Goal: Information Seeking & Learning: Learn about a topic

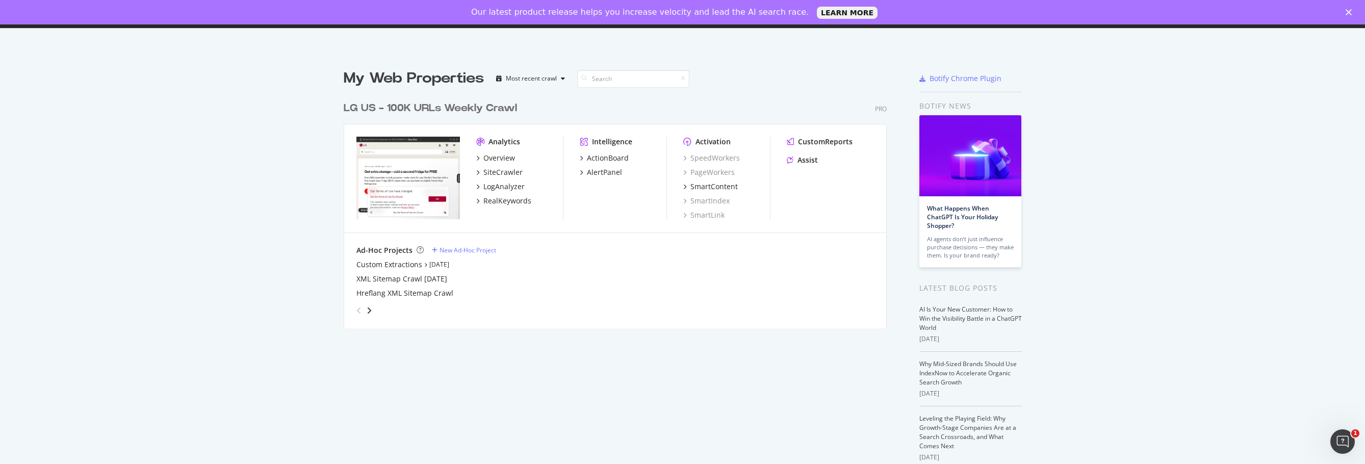
click at [1140, 270] on div "My Web Properties Most recent crawl LG US - 100K URLs Weekly Crawl Pro Analytic…" at bounding box center [682, 306] width 1365 height 509
click at [816, 139] on div "CustomReports" at bounding box center [825, 142] width 55 height 10
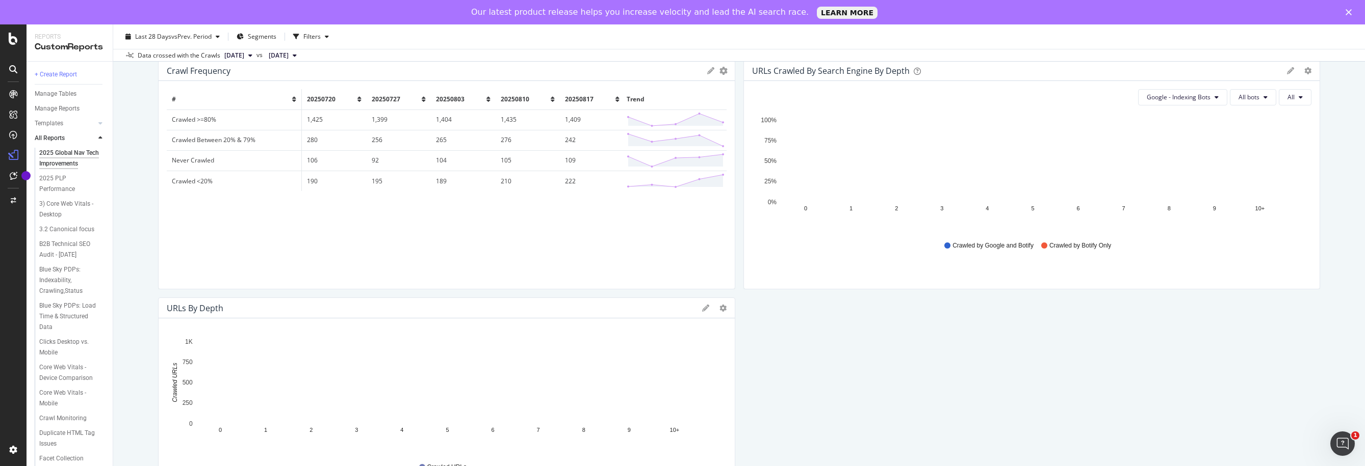
scroll to position [510, 0]
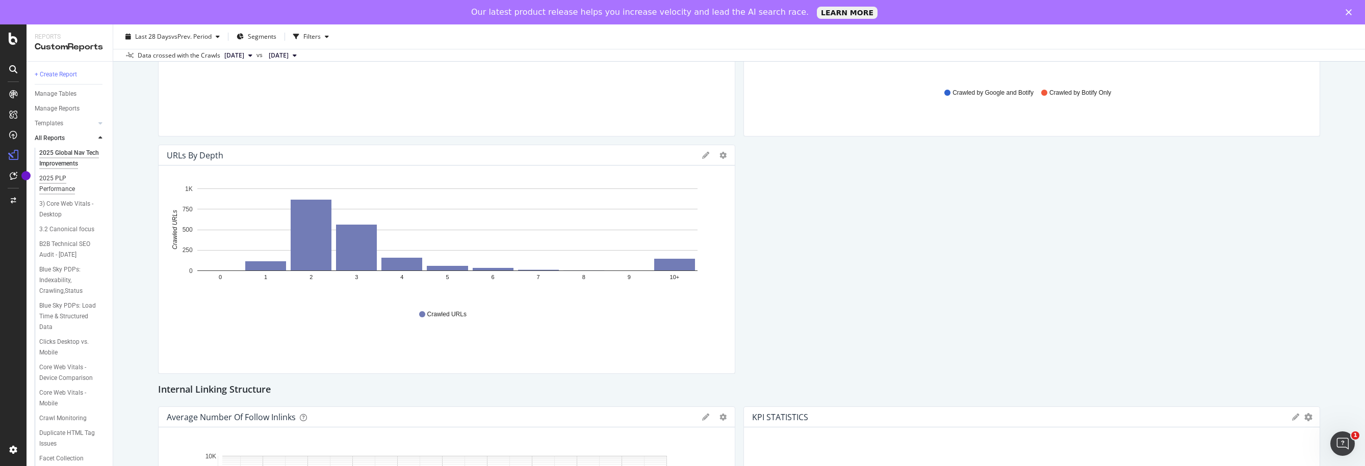
click at [47, 194] on div "2025 PLP Performance" at bounding box center [67, 183] width 57 height 21
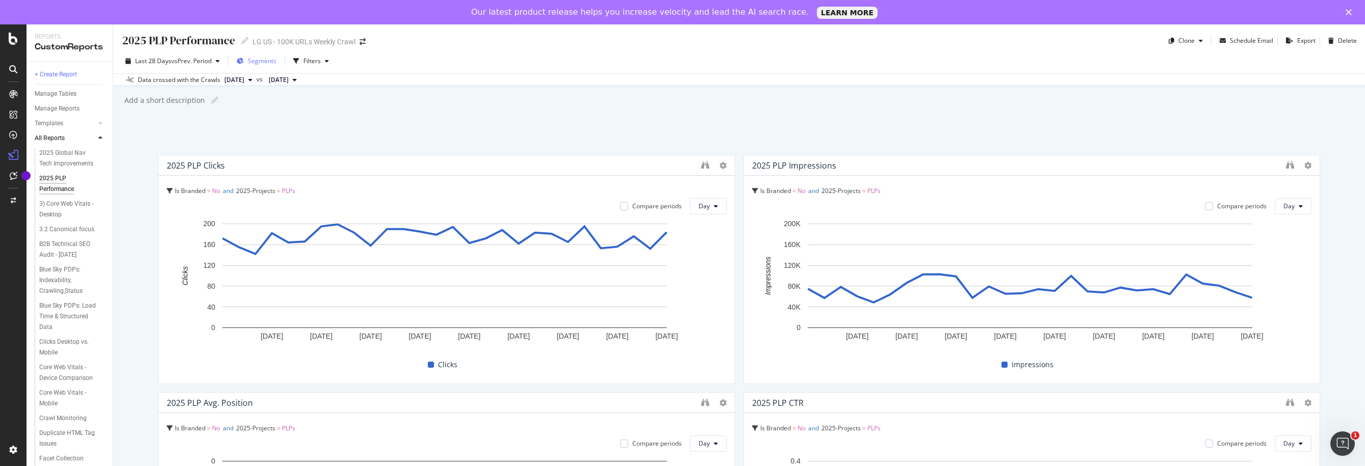
click at [268, 60] on span "Segments" at bounding box center [262, 61] width 29 height 9
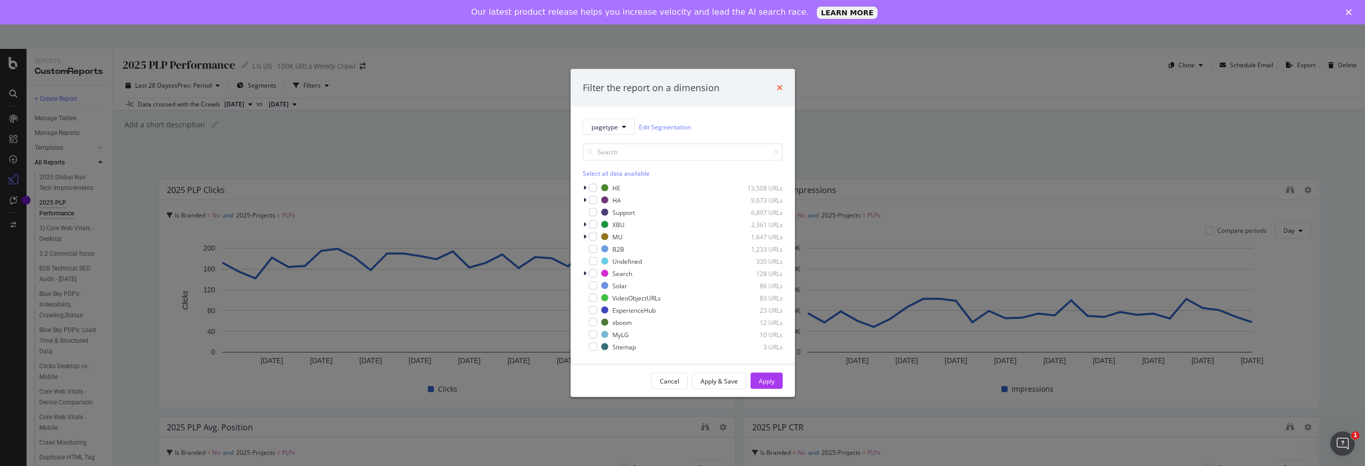
click at [777, 85] on icon "times" at bounding box center [779, 88] width 6 height 8
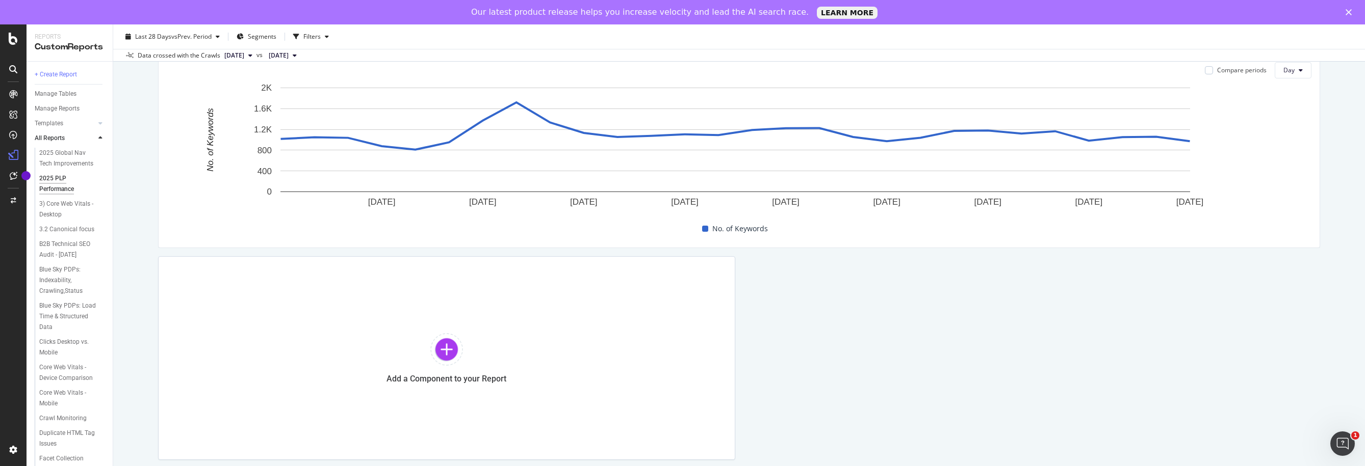
scroll to position [612, 0]
click at [292, 137] on icon "A chart." at bounding box center [735, 125] width 909 height 47
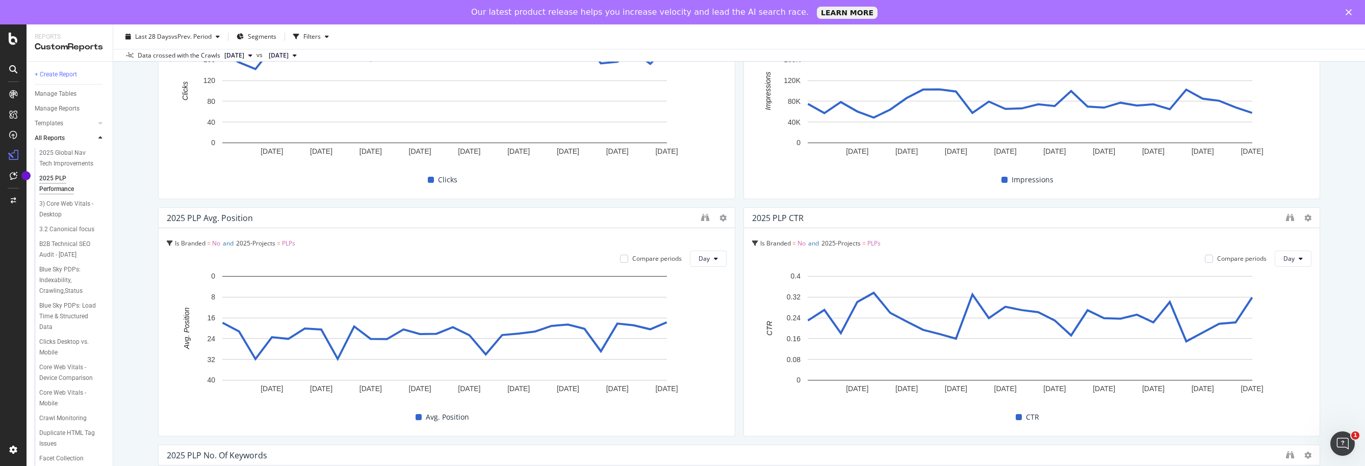
scroll to position [0, 0]
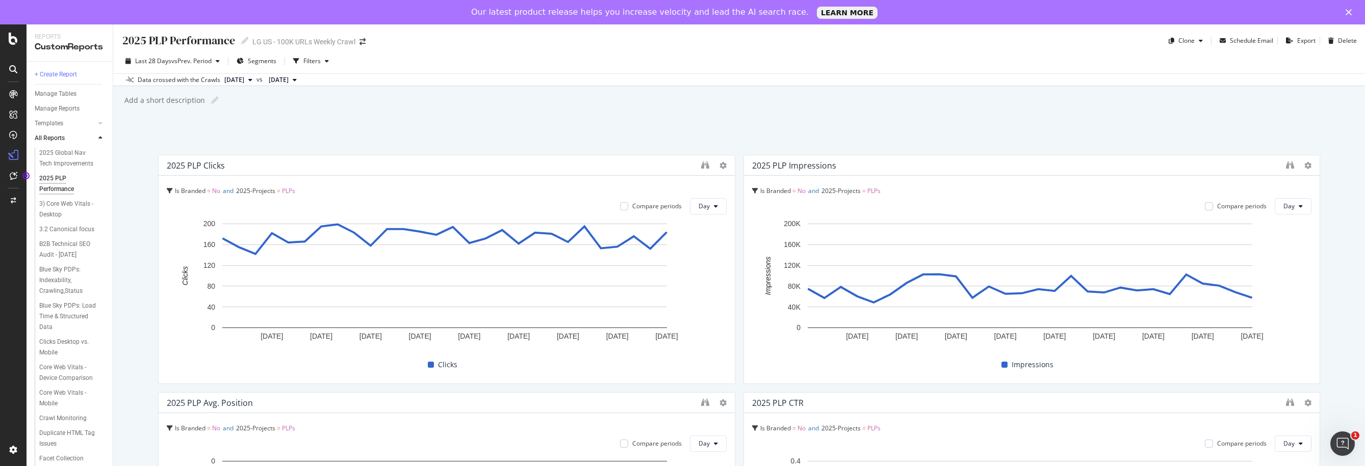
click at [15, 66] on icon at bounding box center [13, 69] width 8 height 8
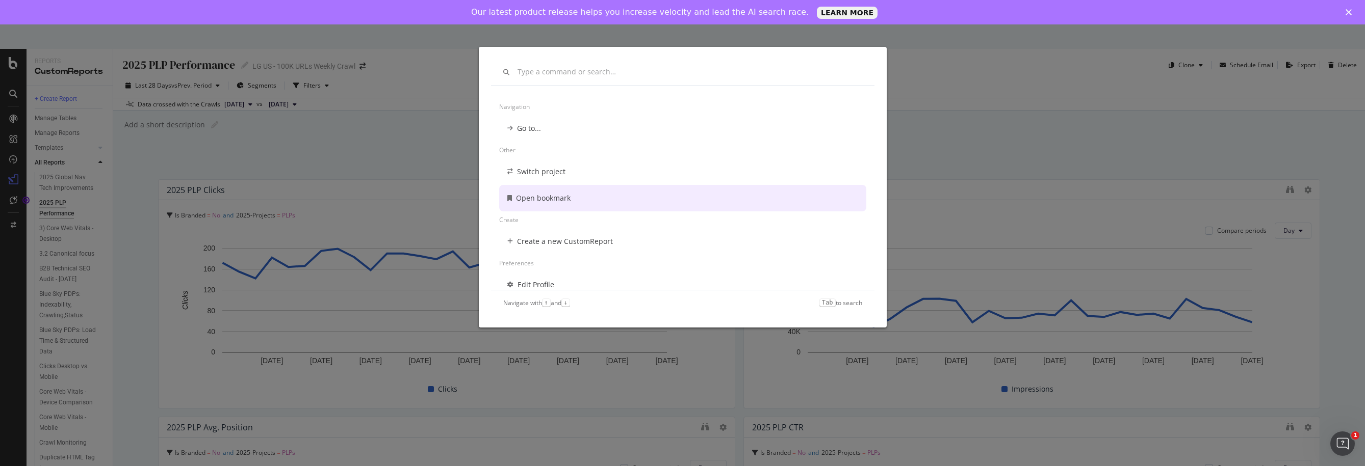
click at [8, 60] on div "Navigation Go to... Other Switch project Open bookmark Create Create a new Cust…" at bounding box center [682, 233] width 1365 height 466
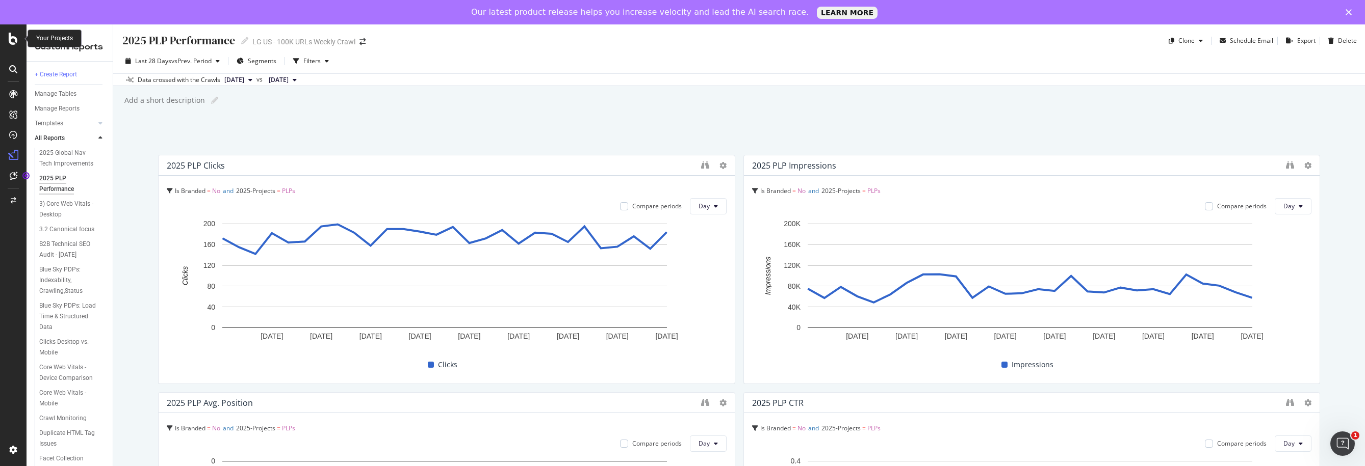
click at [10, 39] on icon at bounding box center [13, 39] width 9 height 12
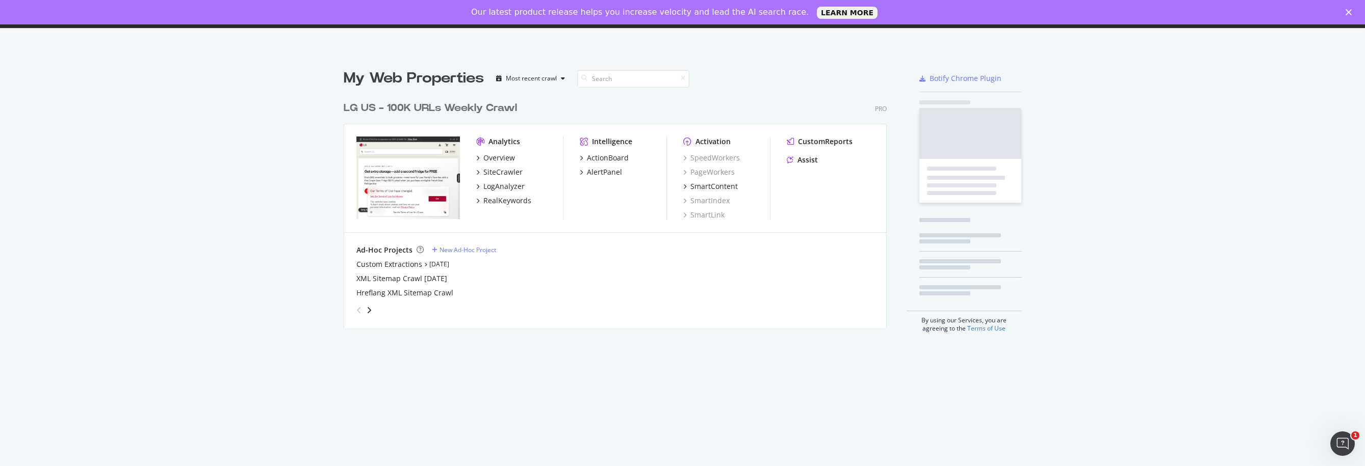
scroll to position [459, 1349]
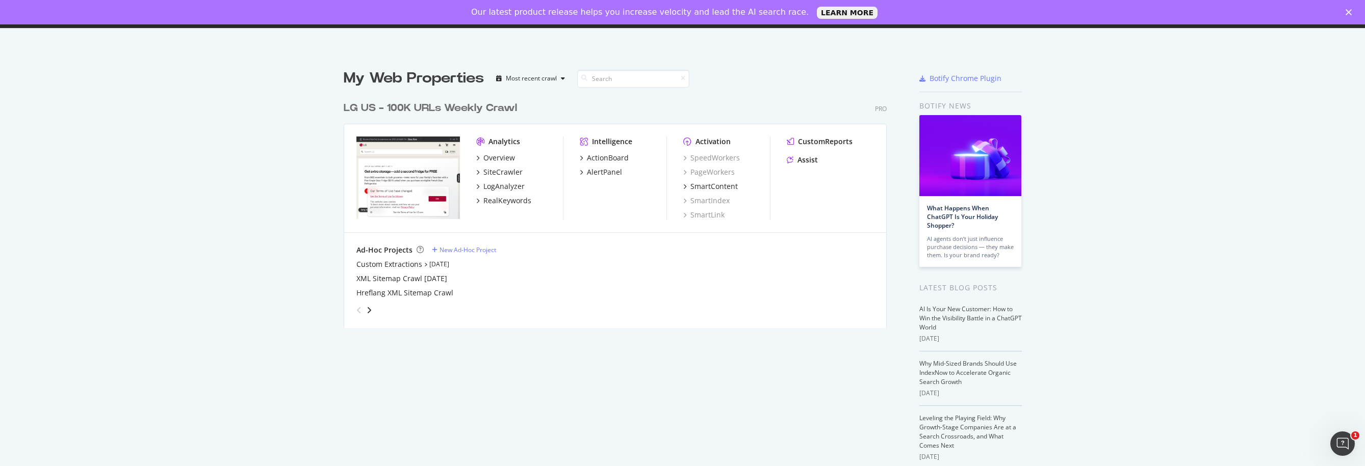
click at [499, 139] on div "Analytics" at bounding box center [504, 142] width 32 height 10
click at [492, 153] on div "Overview" at bounding box center [499, 158] width 32 height 10
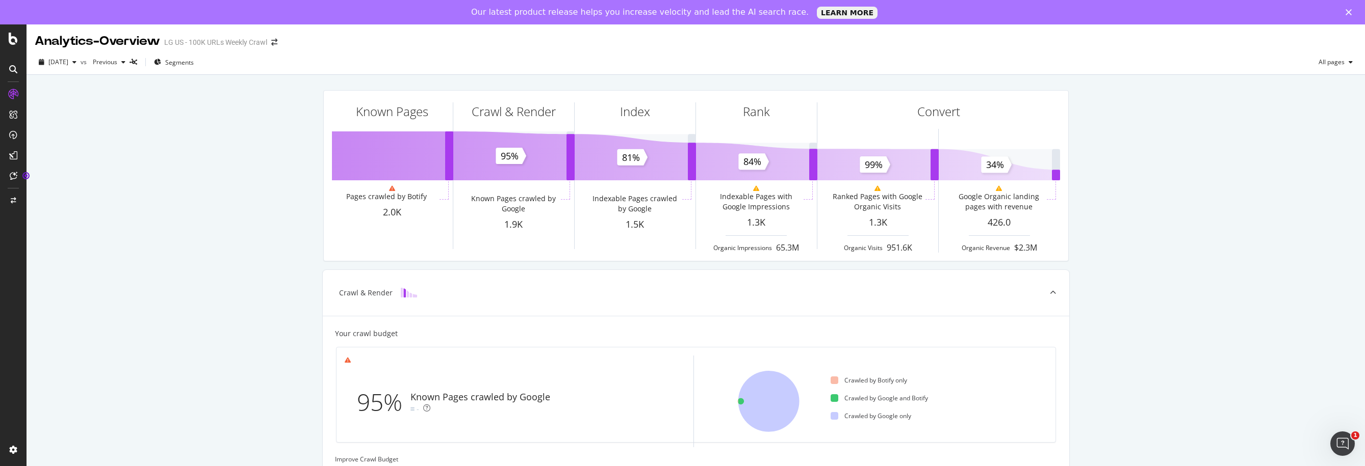
drag, startPoint x: 1154, startPoint y: 109, endPoint x: 1134, endPoint y: 118, distance: 22.2
click at [1154, 109] on div "Known Pages Pages crawled by Botify 2.0K Crawl & Render Known Pages crawled by …" at bounding box center [696, 445] width 1338 height 741
click at [1344, 64] on div "button" at bounding box center [1350, 62] width 12 height 6
click at [1261, 84] on span "Non-Indexable pages" at bounding box center [1269, 81] width 60 height 9
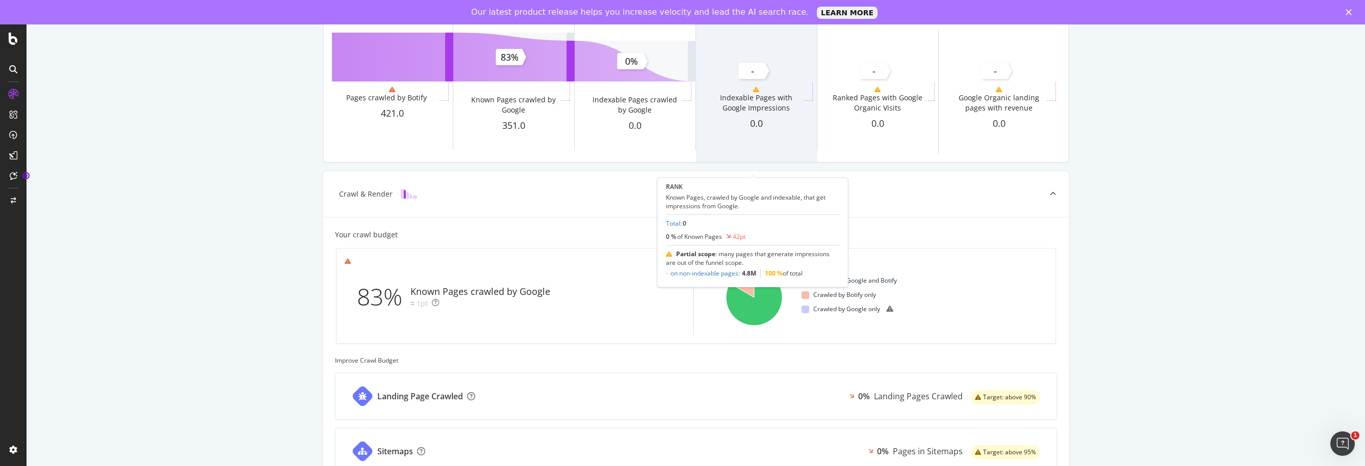
scroll to position [102, 0]
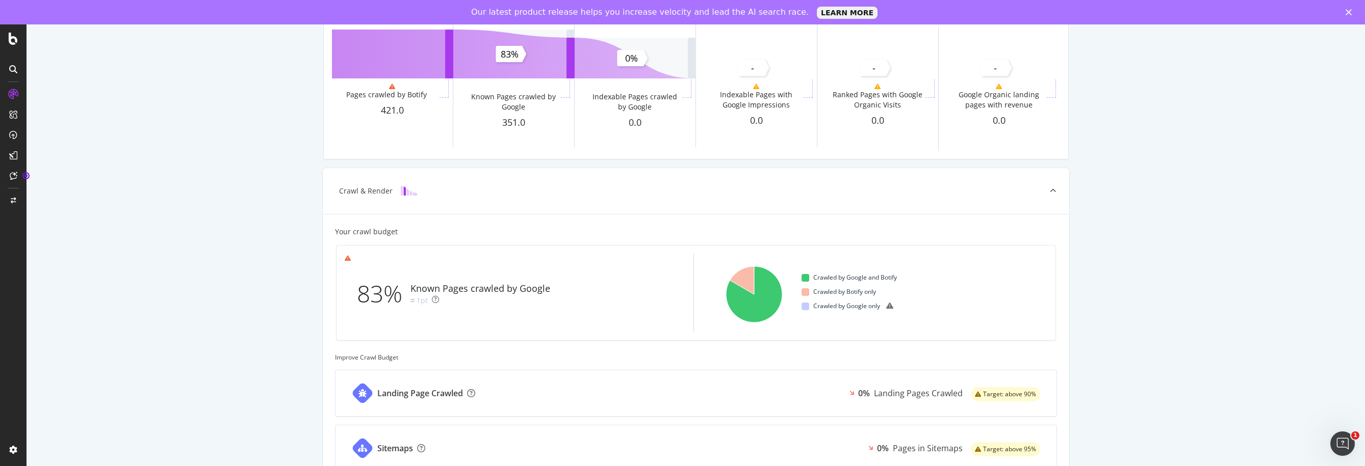
click at [160, 219] on div "Known Pages Pages crawled by Botify 421.0 Crawl & Render Known Pages crawled by…" at bounding box center [696, 343] width 1338 height 741
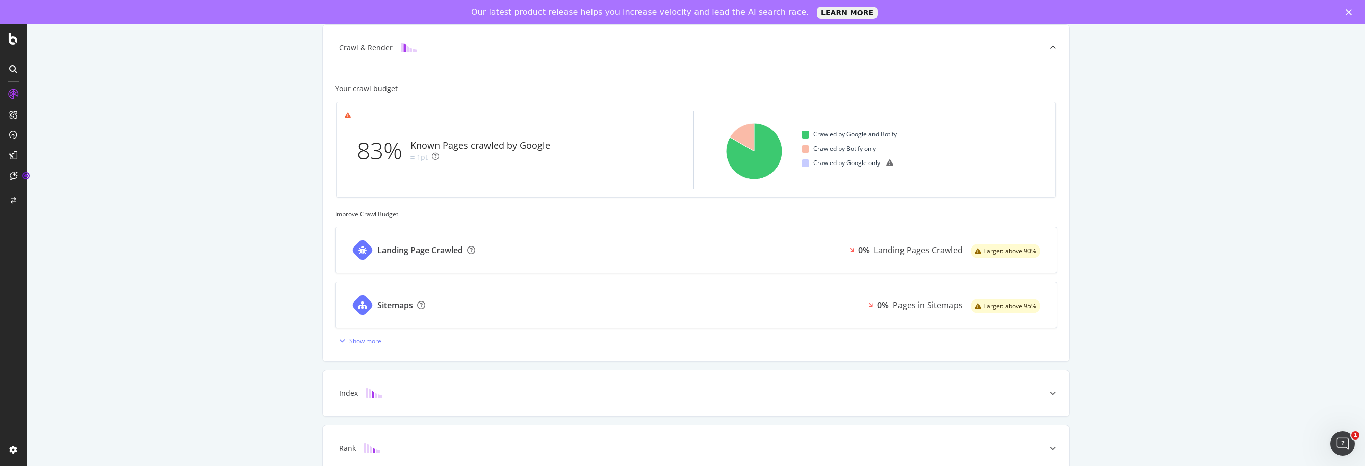
scroll to position [255, 0]
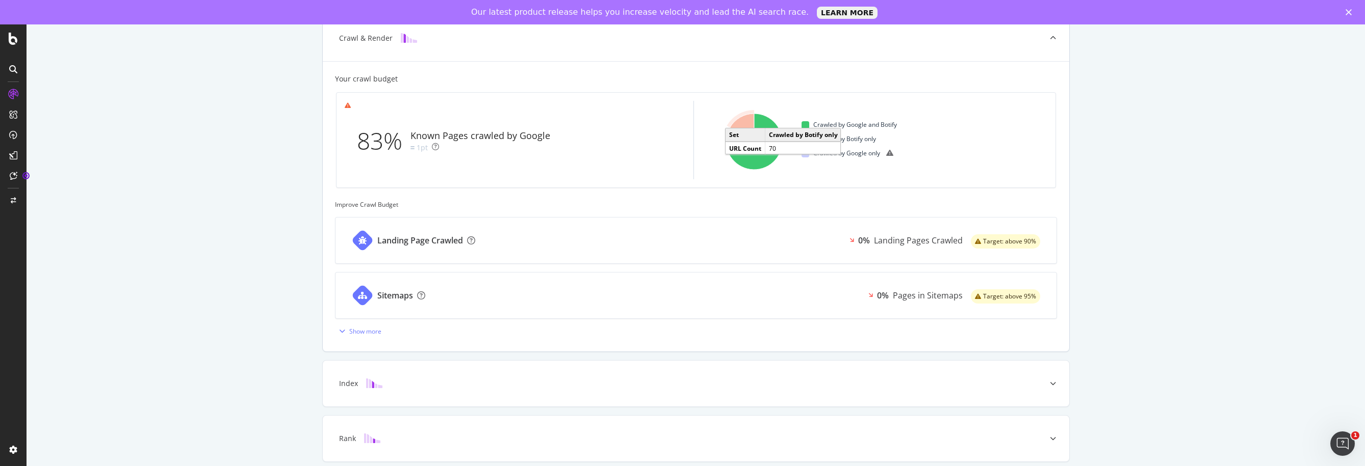
click at [742, 122] on icon "A chart." at bounding box center [741, 128] width 24 height 28
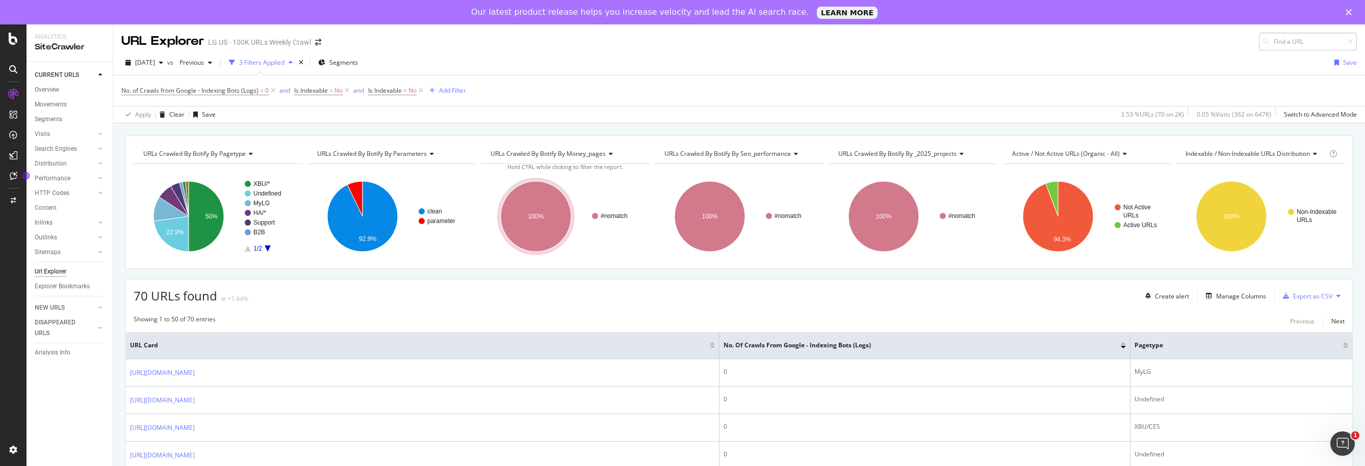
click at [1290, 39] on input at bounding box center [1308, 42] width 98 height 18
type input "SEO H1"
click at [64, 140] on div "SiteCrawler" at bounding box center [56, 139] width 36 height 10
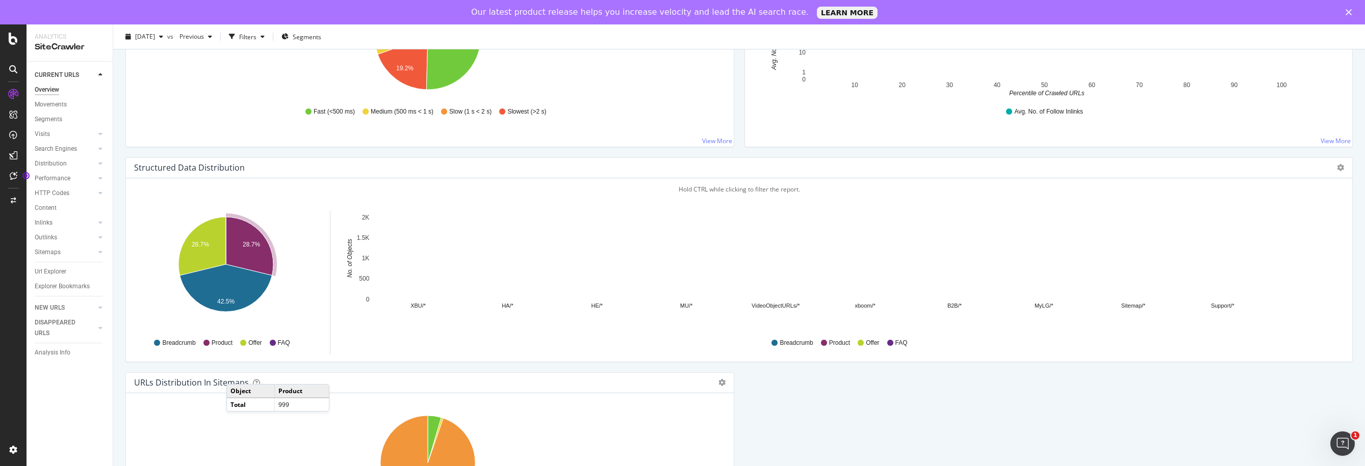
scroll to position [1012, 0]
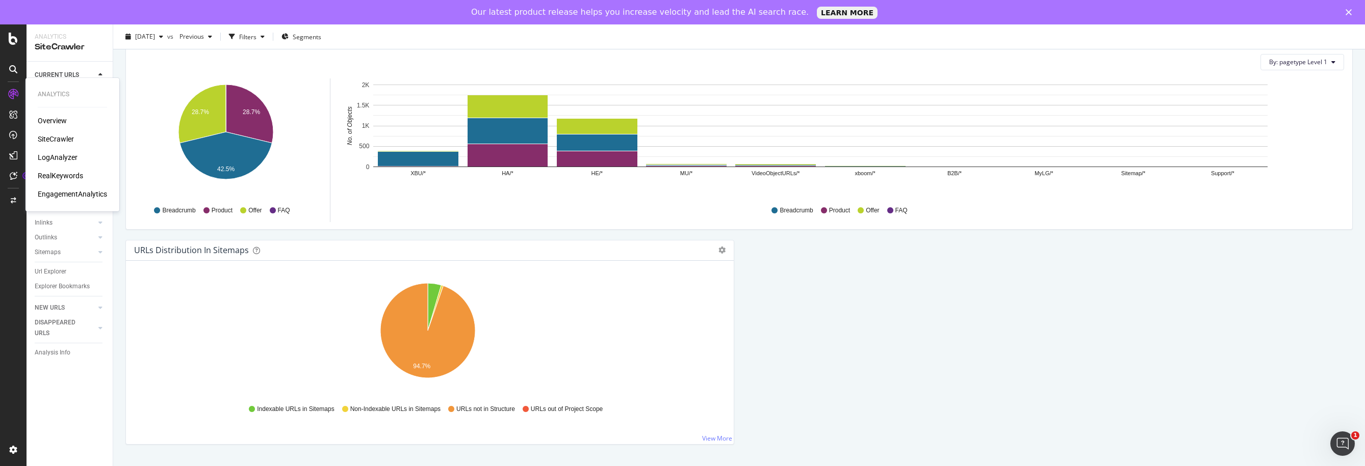
click at [66, 158] on div "LogAnalyzer" at bounding box center [58, 157] width 40 height 10
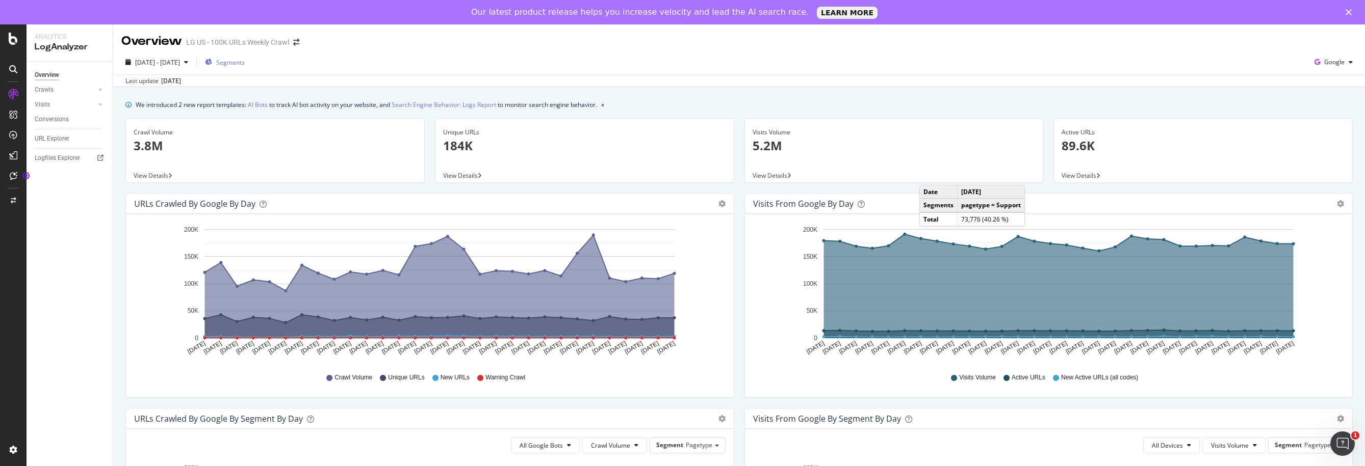
click at [239, 61] on div "Segments" at bounding box center [225, 62] width 40 height 9
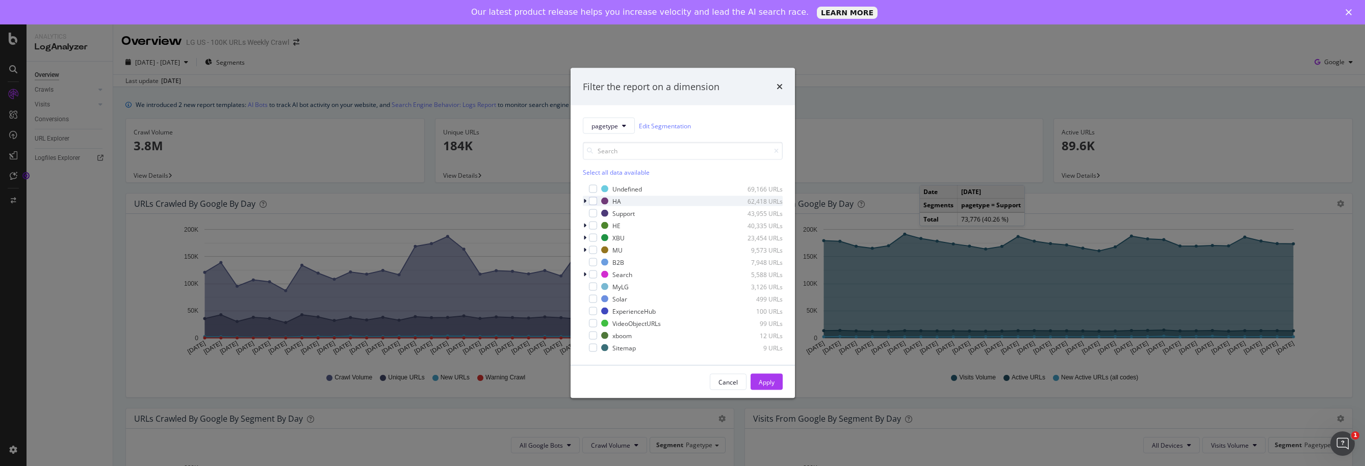
click at [583, 200] on icon "modal" at bounding box center [584, 201] width 3 height 6
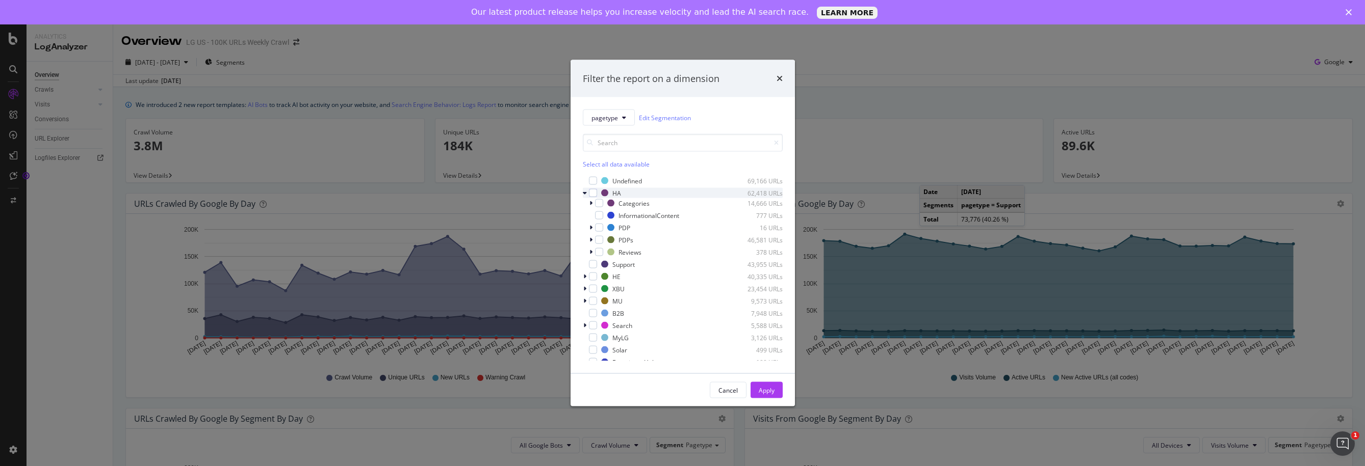
click at [583, 193] on icon "modal" at bounding box center [585, 193] width 4 height 6
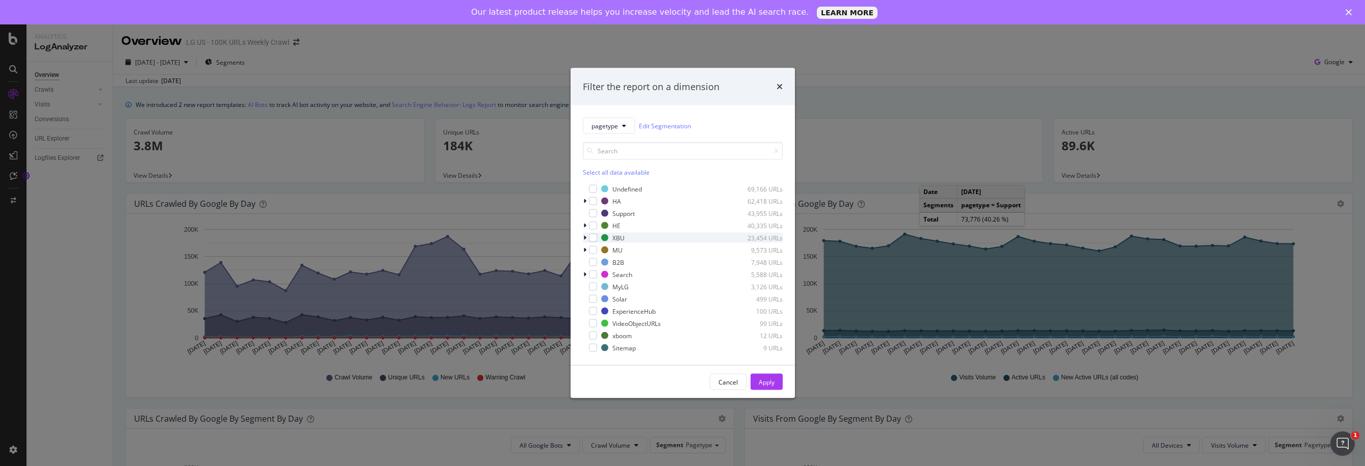
click at [584, 237] on icon "modal" at bounding box center [584, 238] width 3 height 6
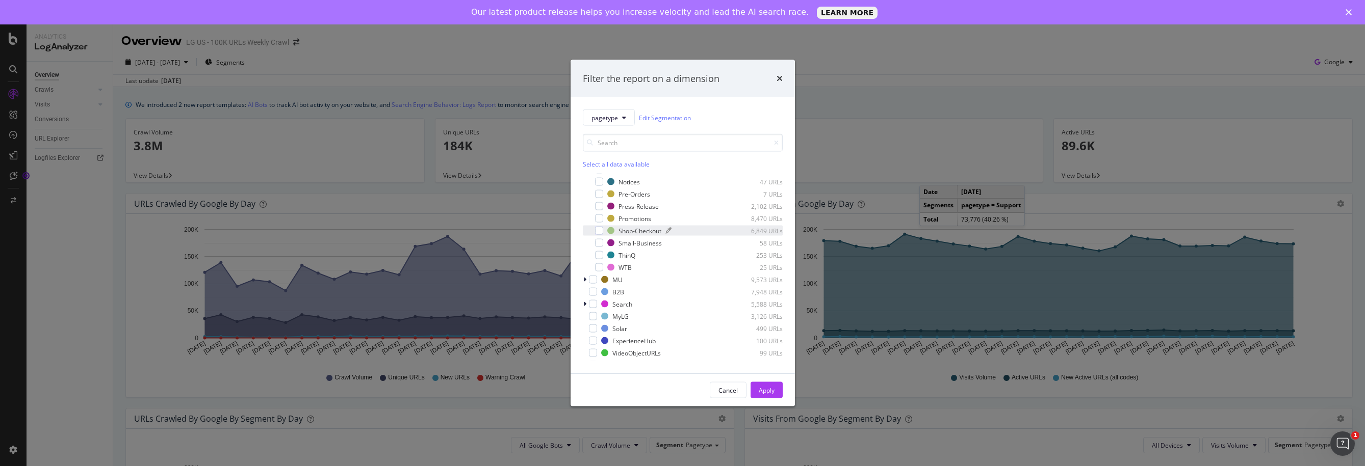
scroll to position [204, 0]
click at [584, 282] on icon "modal" at bounding box center [584, 283] width 3 height 6
click at [584, 282] on icon "modal" at bounding box center [585, 283] width 4 height 6
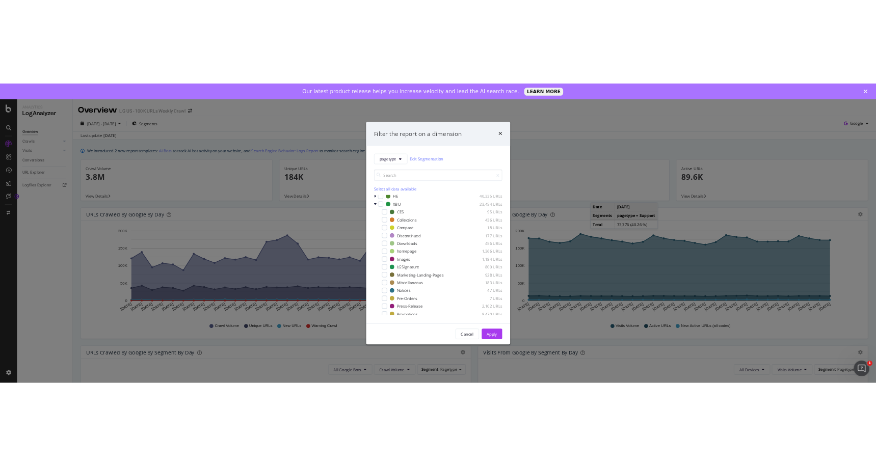
scroll to position [0, 0]
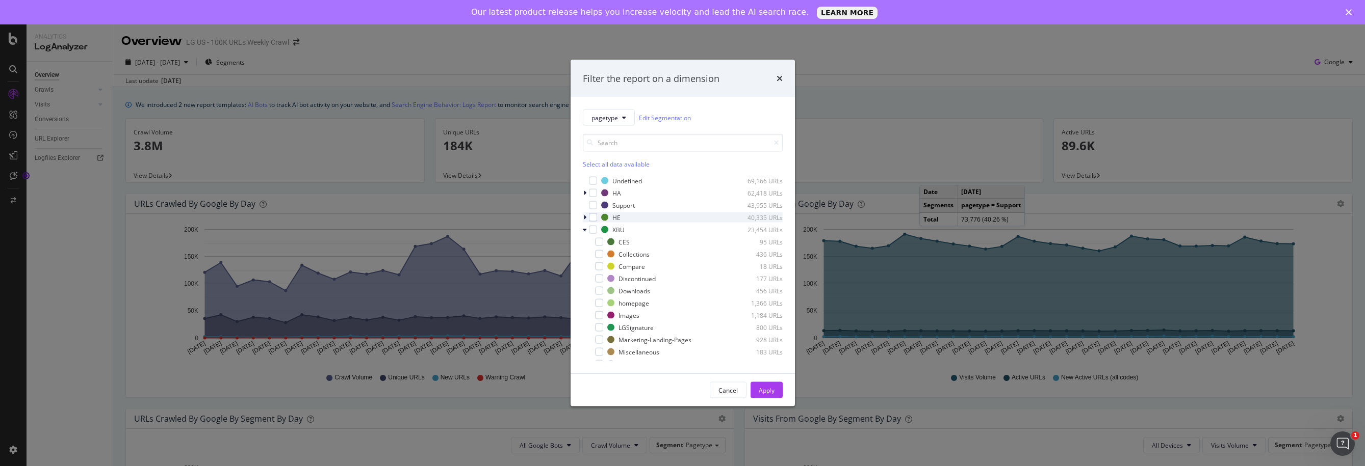
click at [585, 230] on icon "modal" at bounding box center [585, 230] width 4 height 6
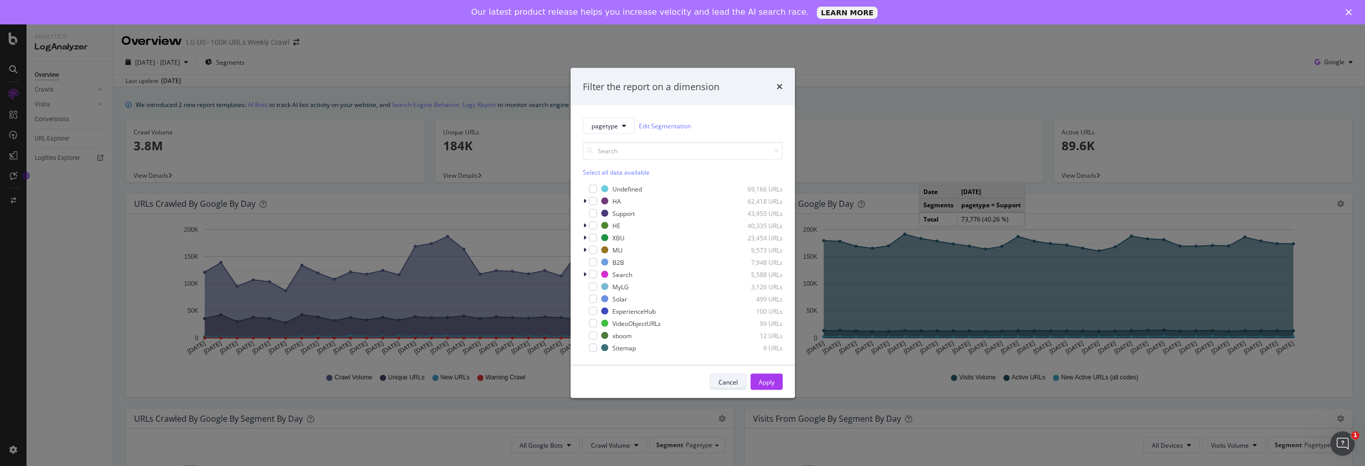
click at [725, 384] on div "Cancel" at bounding box center [727, 382] width 19 height 9
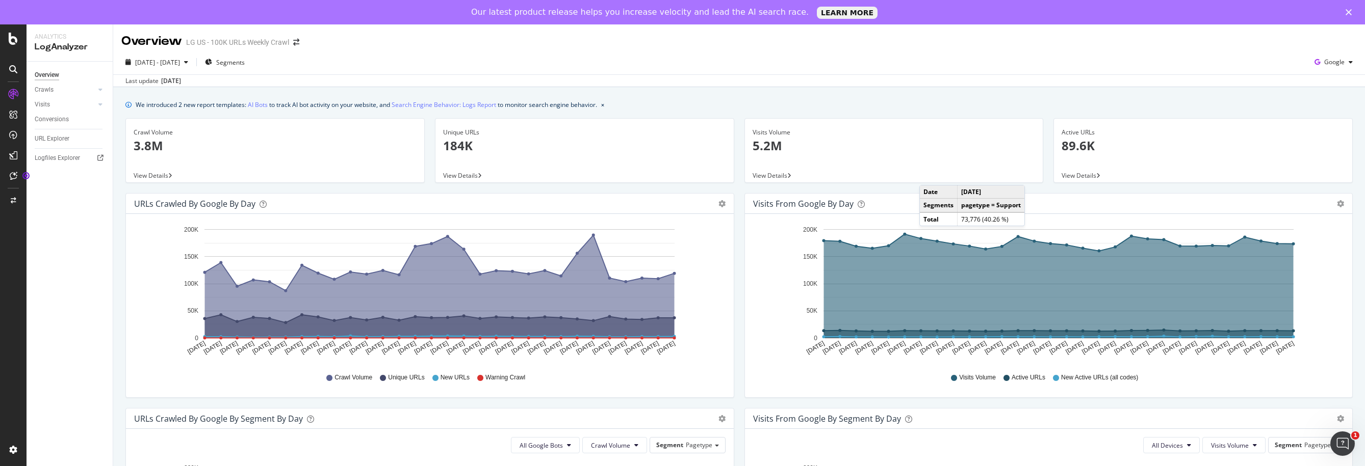
click at [805, 54] on div "[DATE] - [DATE] Segments Google Last update [DATE]" at bounding box center [738, 68] width 1251 height 37
